Goal: Find contact information: Find contact information

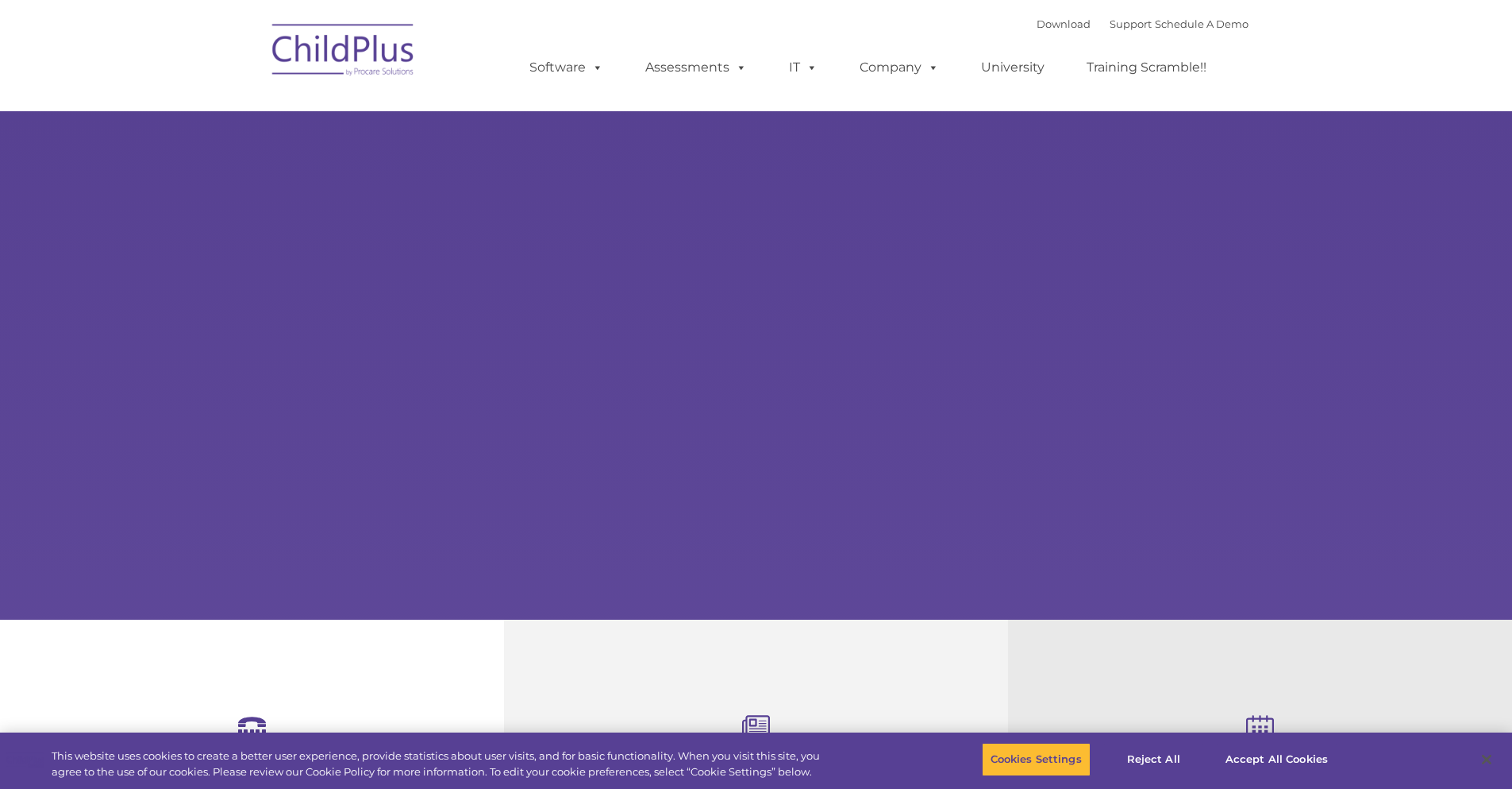
select select "MEDIUM"
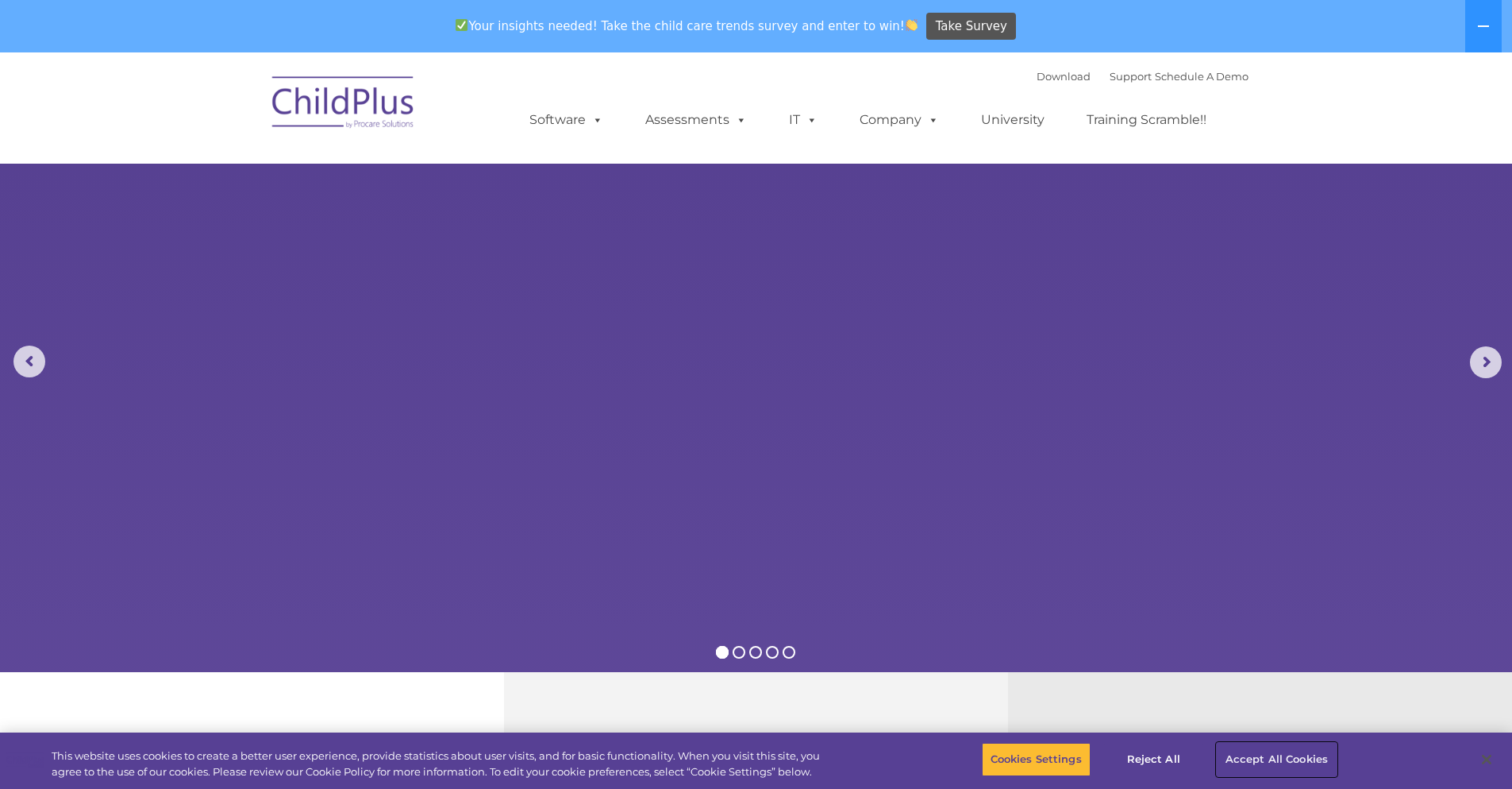
click at [1217, 742] on button "Accept All Cookies" at bounding box center [1276, 758] width 120 height 33
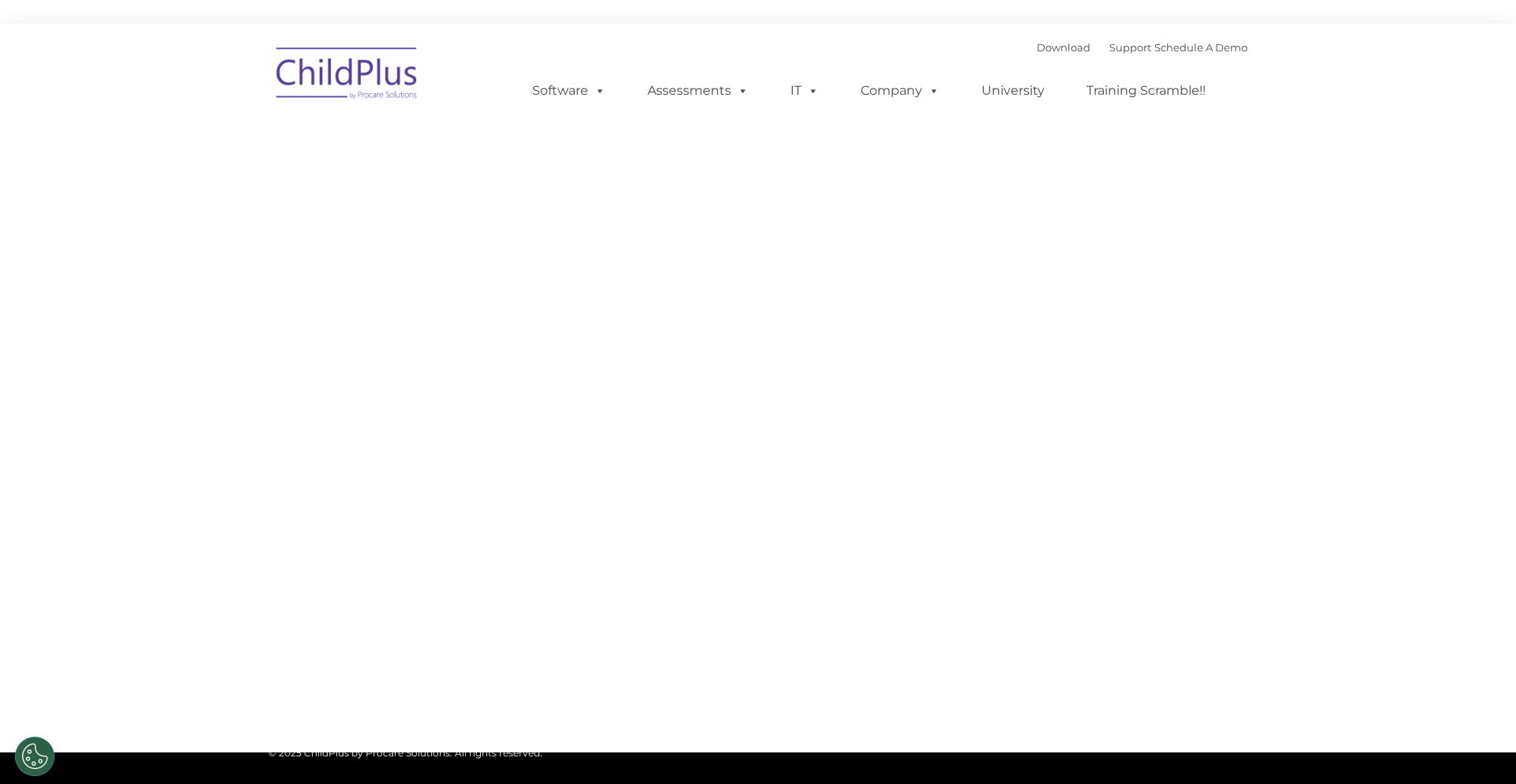
type input ""
select select "MEDIUM"
